Goal: Task Accomplishment & Management: Manage account settings

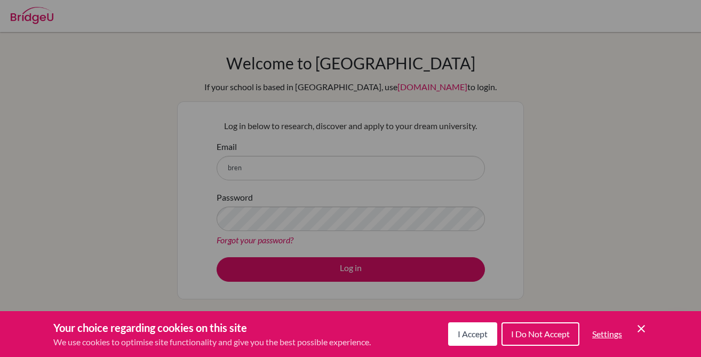
click at [638, 321] on div "I Accept I Do Not Accept Settings Cookie Control Close Icon" at bounding box center [548, 334] width 200 height 28
click at [649, 326] on div "Your choice regarding cookies on this site We use cookies to optimise site func…" at bounding box center [350, 334] width 701 height 46
click at [638, 328] on icon "Cookie Control Close Icon" at bounding box center [641, 328] width 13 height 13
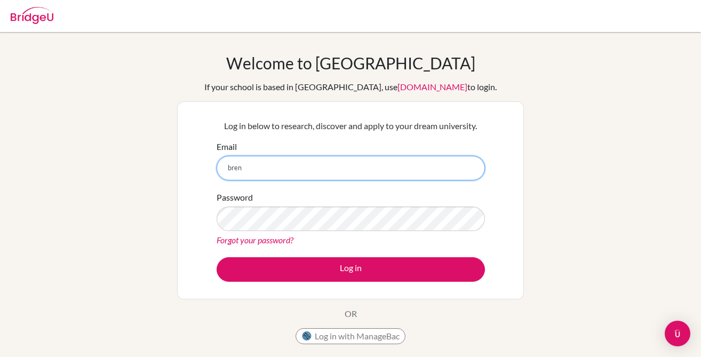
click at [283, 161] on input "bren" at bounding box center [351, 168] width 268 height 25
type input "brennanm@ebv.org.ve"
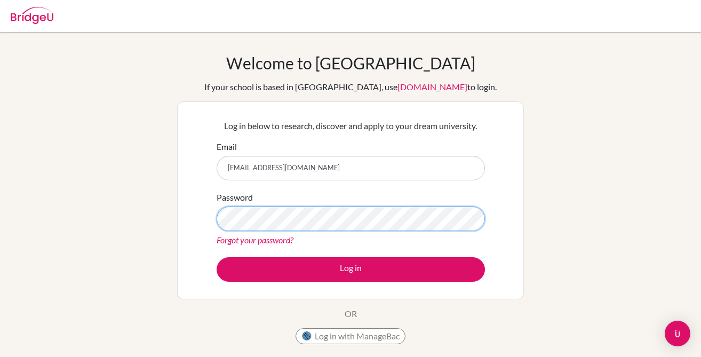
click at [217, 257] on button "Log in" at bounding box center [351, 269] width 268 height 25
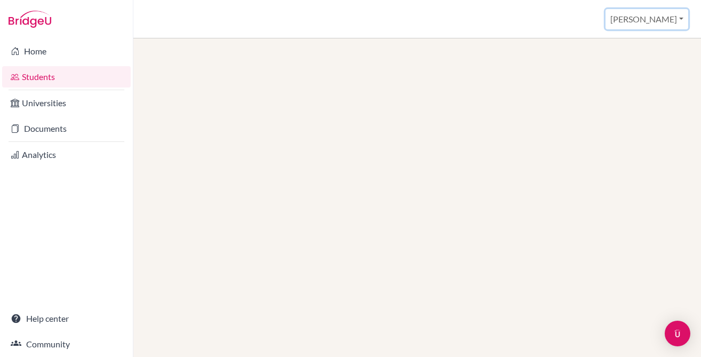
click at [665, 26] on button "Michael" at bounding box center [647, 19] width 83 height 20
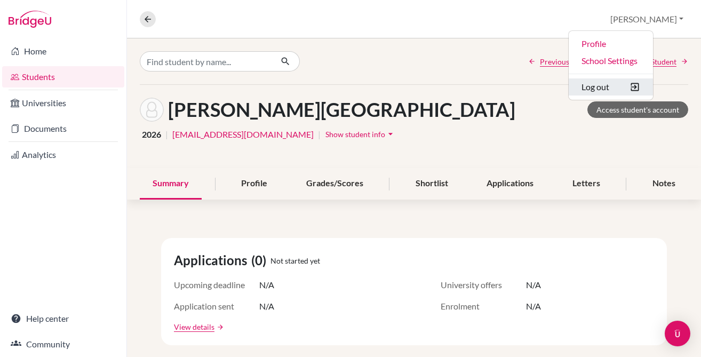
click at [638, 84] on button "Log out" at bounding box center [611, 86] width 84 height 17
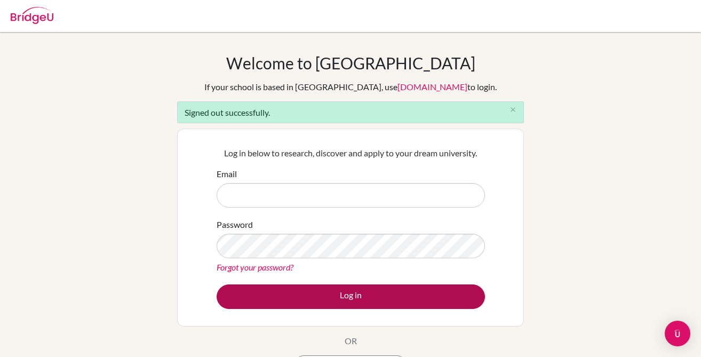
type input "[EMAIL_ADDRESS][DOMAIN_NAME]"
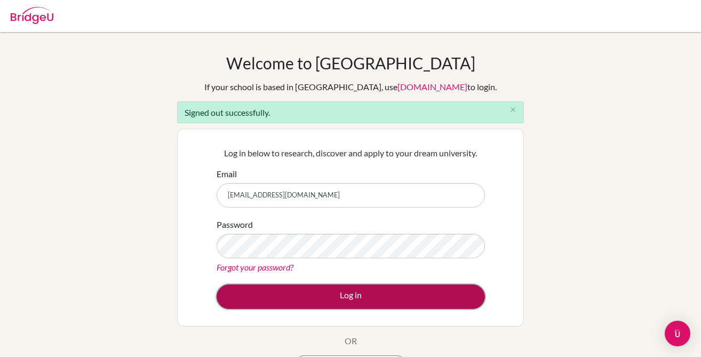
click at [305, 298] on button "Log in" at bounding box center [351, 296] width 268 height 25
